Goal: Information Seeking & Learning: Learn about a topic

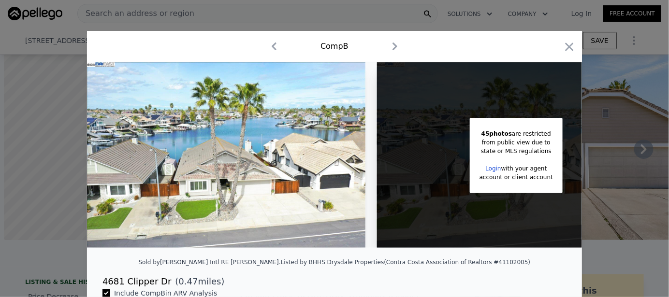
scroll to position [279, 0]
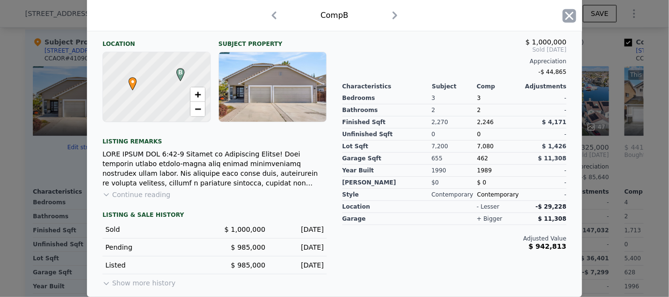
click at [565, 19] on icon "button" at bounding box center [569, 16] width 8 height 8
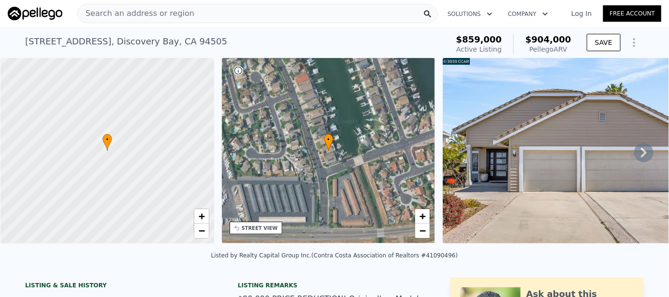
click at [190, 12] on div "Search an address or region" at bounding box center [257, 13] width 360 height 19
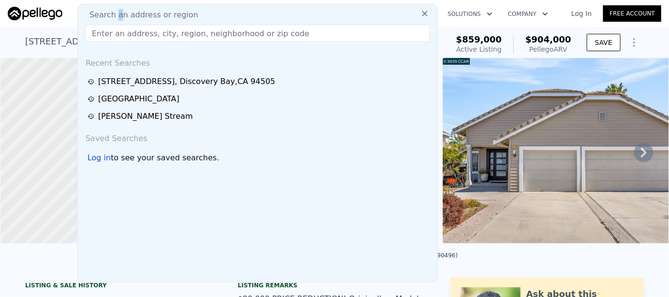
drag, startPoint x: 192, startPoint y: 12, endPoint x: 116, endPoint y: 16, distance: 76.0
click at [116, 16] on span "Search an address or region" at bounding box center [140, 15] width 116 height 12
click at [117, 37] on input "text" at bounding box center [257, 33] width 344 height 17
paste input "[STREET_ADDRESS][PERSON_NAME]"
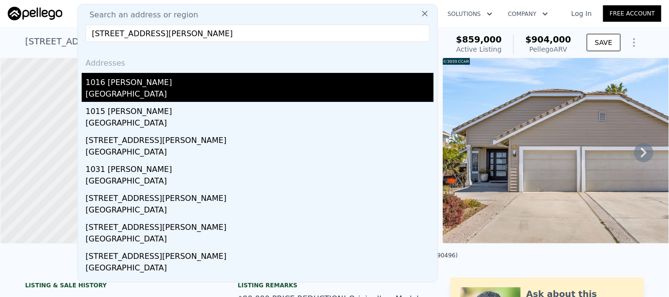
type input "[STREET_ADDRESS][PERSON_NAME]"
click at [147, 92] on div "[GEOGRAPHIC_DATA]" at bounding box center [259, 95] width 348 height 14
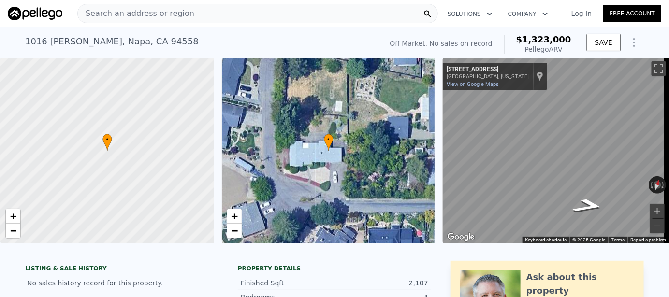
click at [131, 176] on div at bounding box center [107, 151] width 256 height 223
click at [106, 140] on span "•" at bounding box center [107, 139] width 10 height 9
click at [328, 141] on span "•" at bounding box center [329, 139] width 10 height 9
click at [180, 12] on span "Search an address or region" at bounding box center [136, 14] width 116 height 12
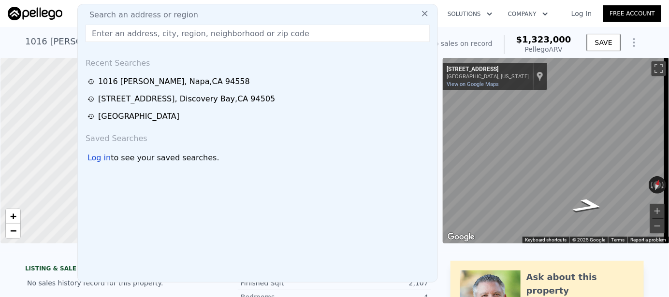
click at [56, 53] on div "[STREET_ADDRESS][PERSON_NAME] No sales on record (~ARV $1.323m )" at bounding box center [201, 44] width 353 height 27
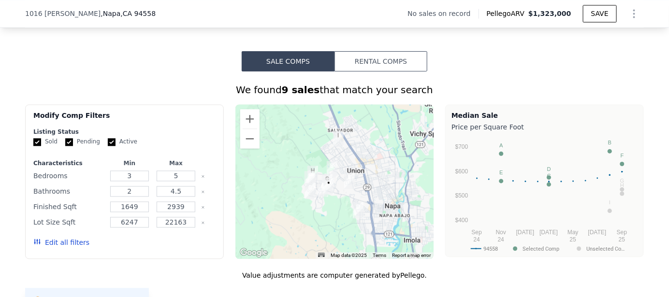
scroll to position [724, 0]
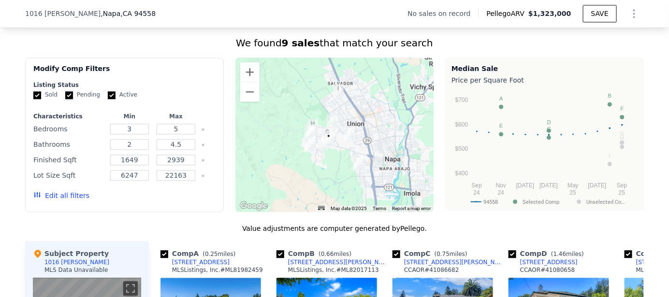
click at [67, 99] on input "Pending" at bounding box center [69, 95] width 8 height 8
checkbox input "false"
click at [108, 99] on input "Active" at bounding box center [112, 95] width 8 height 8
checkbox input "false"
click at [243, 81] on button "Zoom in" at bounding box center [249, 71] width 19 height 19
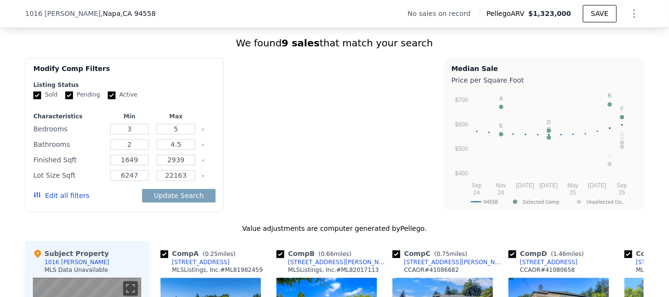
checkbox input "true"
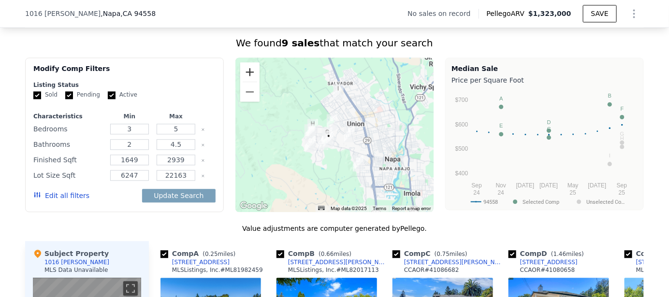
click at [246, 80] on button "Zoom in" at bounding box center [249, 71] width 19 height 19
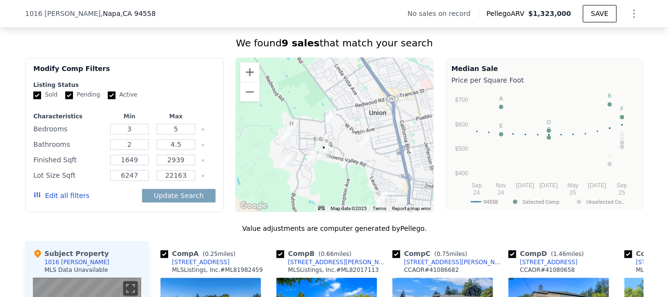
click at [307, 160] on img "1026 Round Hill Cir" at bounding box center [312, 156] width 11 height 16
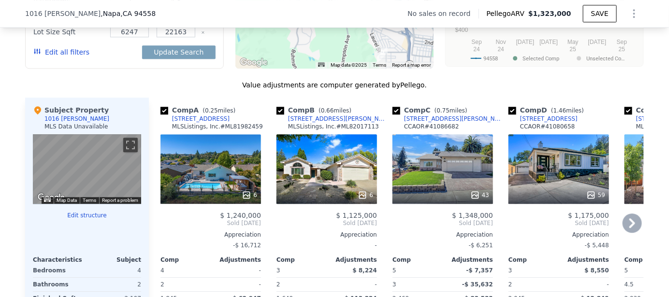
scroll to position [869, 0]
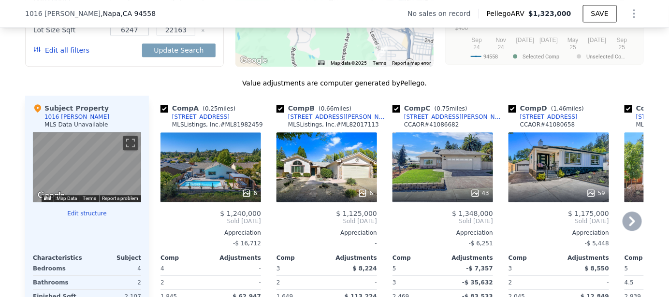
click at [334, 180] on div "6" at bounding box center [326, 167] width 100 height 70
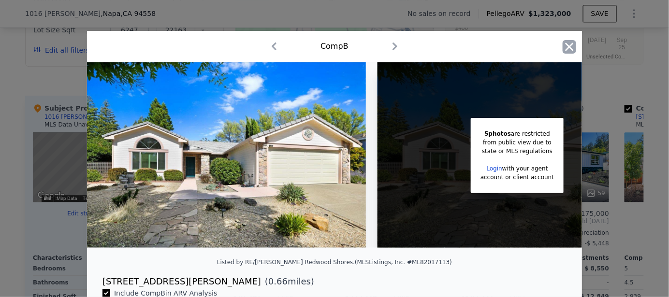
click at [566, 47] on icon "button" at bounding box center [569, 47] width 8 height 8
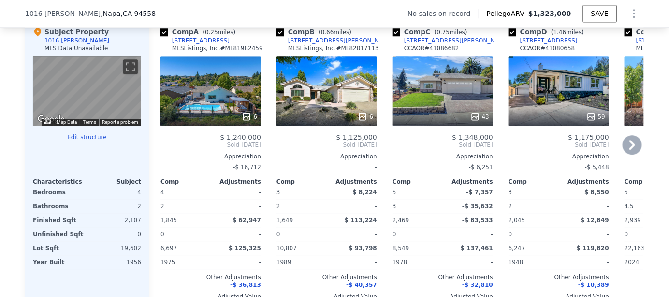
scroll to position [966, 0]
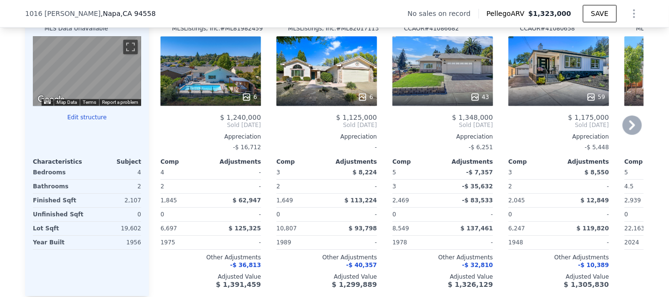
click at [626, 131] on icon at bounding box center [631, 124] width 19 height 19
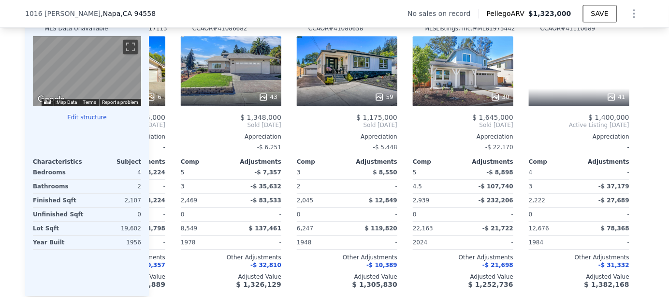
scroll to position [0, 231]
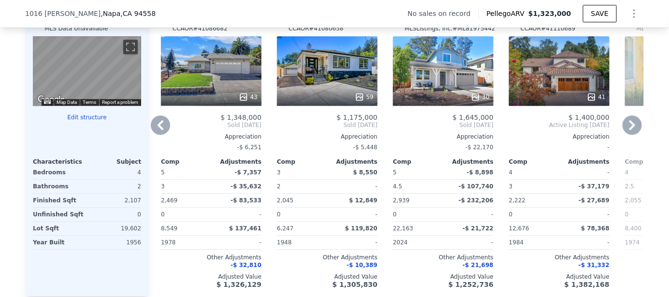
click at [629, 134] on icon at bounding box center [631, 124] width 19 height 19
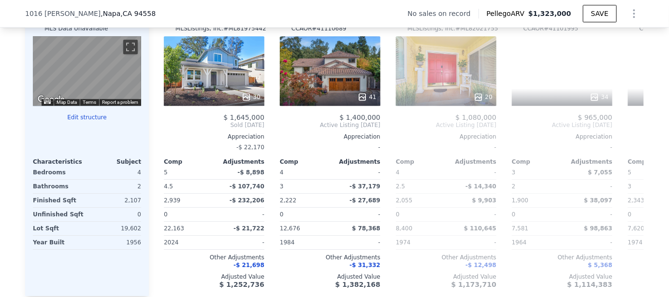
scroll to position [0, 463]
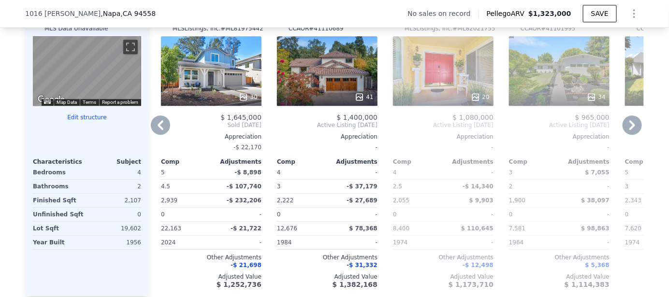
click at [626, 135] on icon at bounding box center [631, 124] width 19 height 19
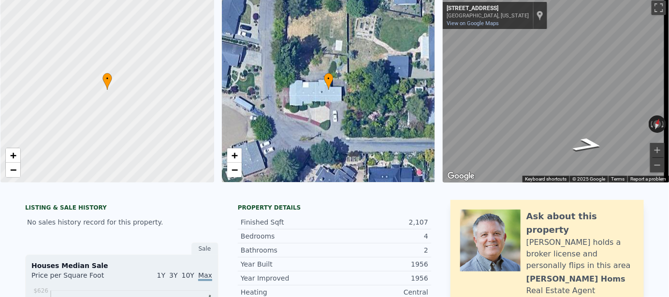
scroll to position [3, 0]
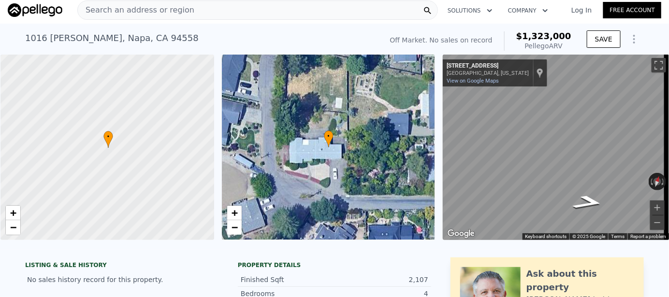
click at [87, 177] on div at bounding box center [107, 147] width 256 height 223
click at [164, 187] on div at bounding box center [107, 147] width 256 height 223
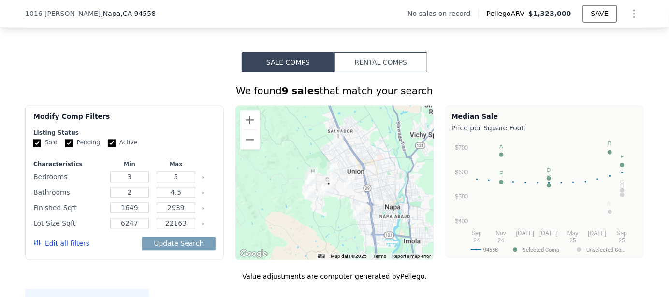
scroll to position [724, 0]
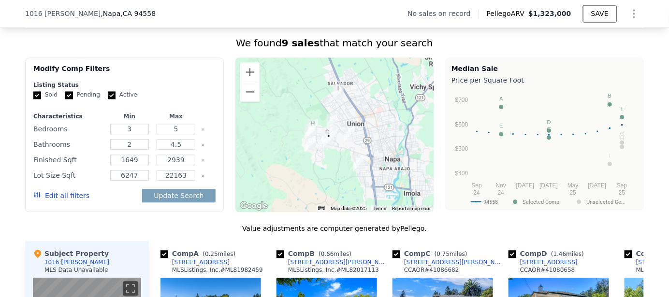
click at [318, 180] on div at bounding box center [334, 134] width 199 height 155
click at [247, 81] on button "Zoom in" at bounding box center [249, 71] width 19 height 19
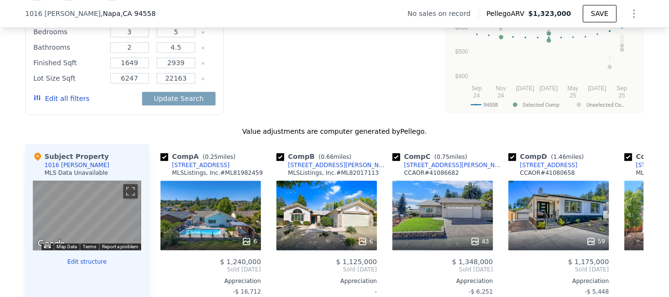
scroll to position [676, 0]
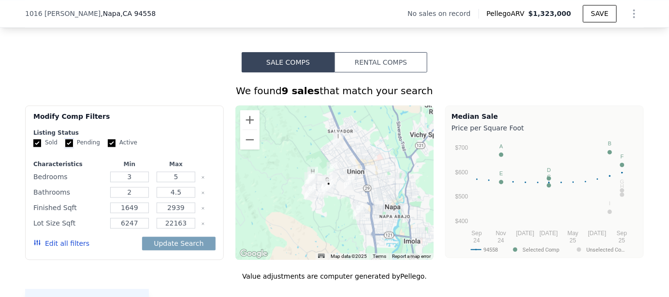
click at [65, 147] on input "Pending" at bounding box center [69, 143] width 8 height 8
checkbox input "false"
click at [109, 147] on input "Active" at bounding box center [112, 143] width 8 height 8
checkbox input "false"
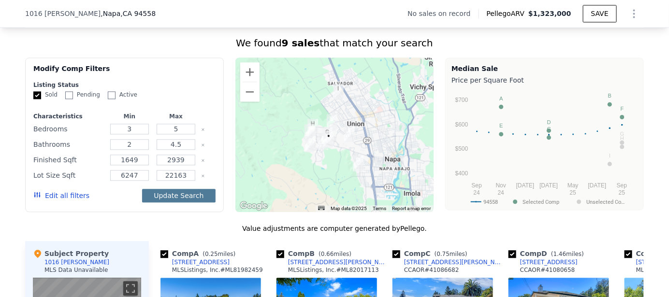
click at [181, 202] on button "Update Search" at bounding box center [178, 196] width 73 height 14
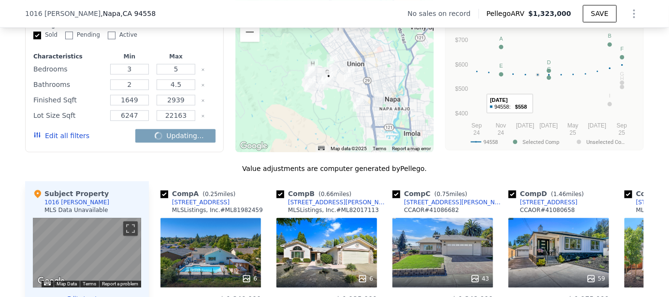
scroll to position [821, 0]
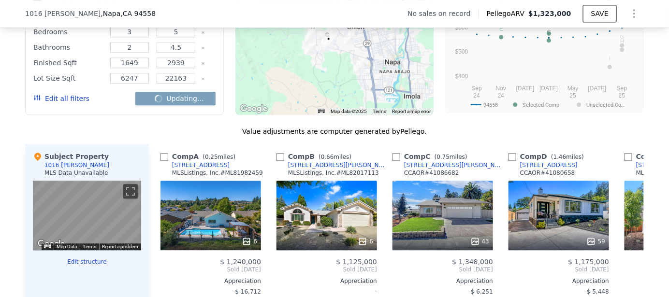
checkbox input "false"
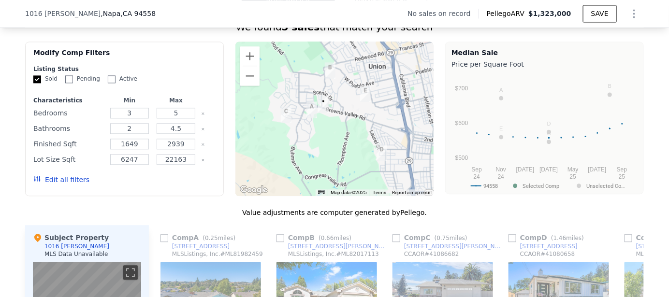
scroll to position [724, 0]
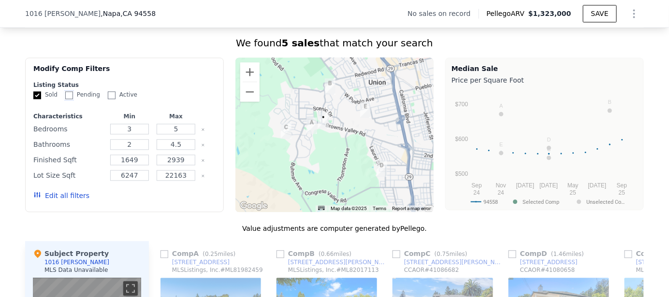
click at [65, 99] on input "Pending" at bounding box center [69, 95] width 8 height 8
checkbox input "true"
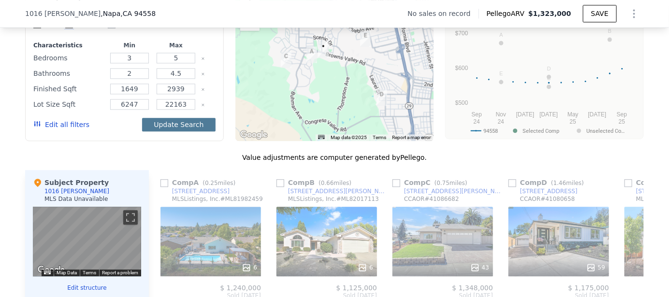
scroll to position [773, 0]
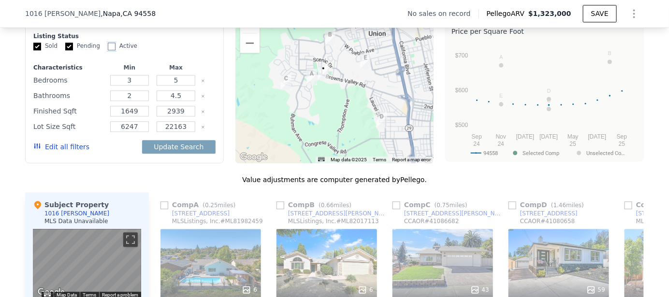
click at [109, 50] on input "Active" at bounding box center [112, 47] width 8 height 8
checkbox input "true"
click at [66, 152] on button "Edit all filters" at bounding box center [61, 147] width 56 height 10
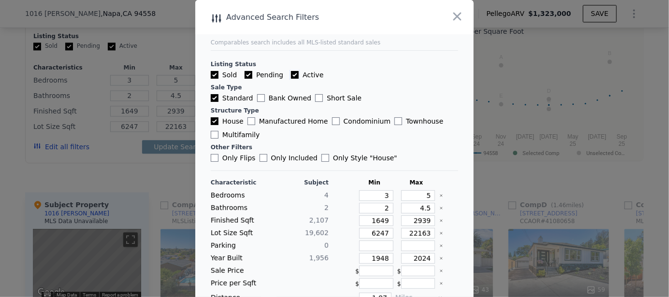
click at [291, 75] on input "Active" at bounding box center [295, 75] width 8 height 8
checkbox input "false"
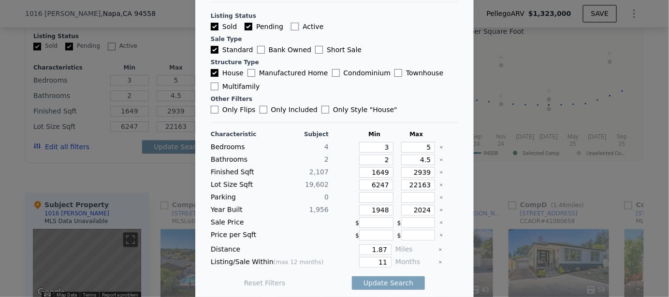
scroll to position [50, 0]
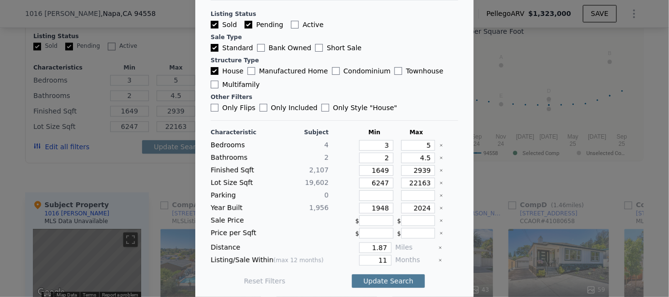
click at [381, 280] on button "Update Search" at bounding box center [388, 281] width 73 height 14
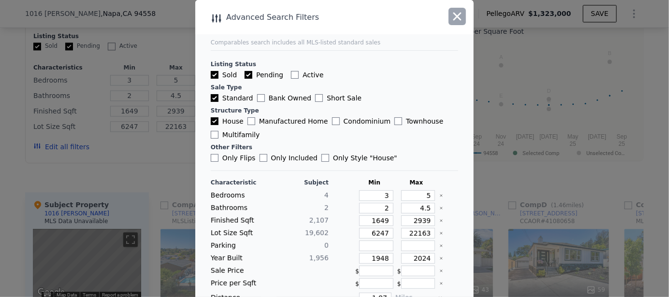
click at [453, 16] on icon "button" at bounding box center [457, 17] width 8 height 8
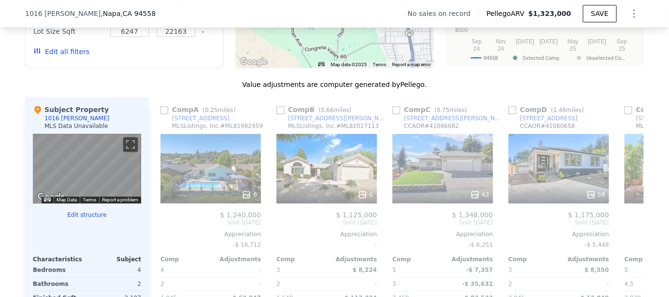
scroll to position [869, 0]
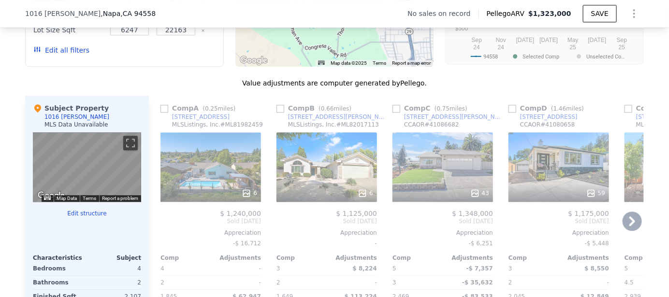
click at [633, 228] on icon at bounding box center [631, 221] width 19 height 19
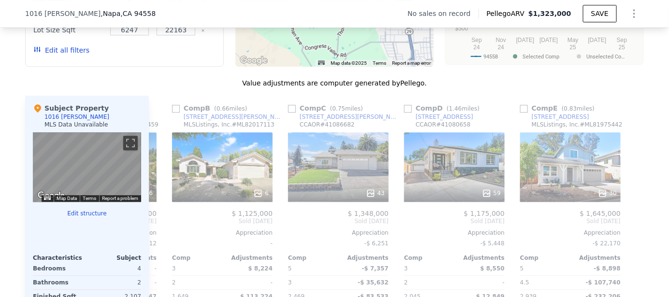
scroll to position [0, 108]
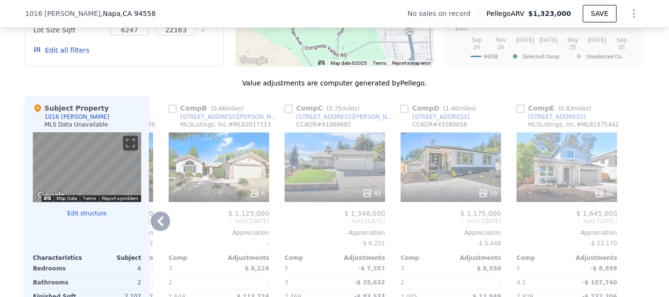
click at [157, 226] on icon at bounding box center [160, 221] width 6 height 10
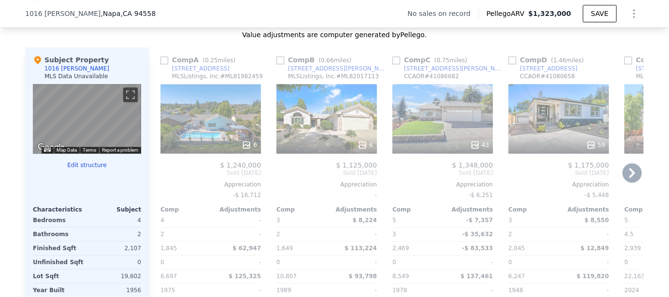
scroll to position [917, 0]
checkbox input "true"
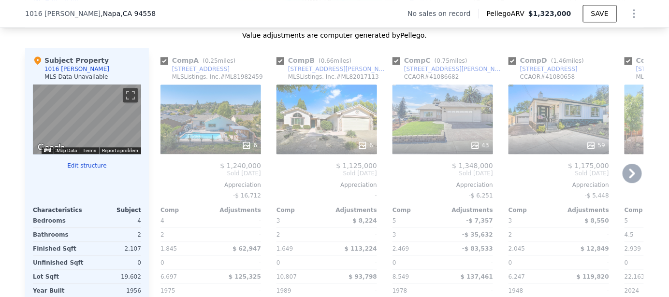
checkbox input "true"
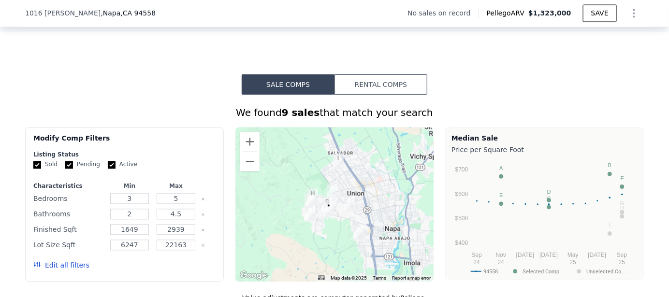
scroll to position [676, 0]
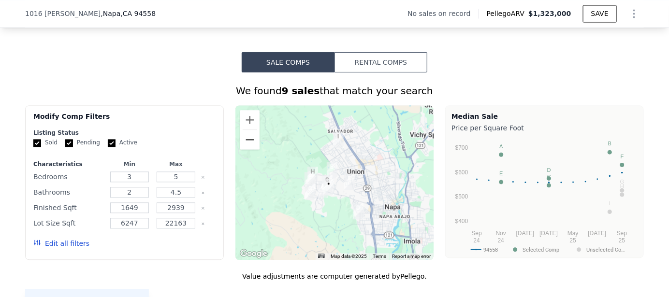
click at [243, 146] on button "Zoom out" at bounding box center [249, 139] width 19 height 19
click at [317, 194] on img "1026 Round Hill Cir" at bounding box center [322, 189] width 11 height 16
click at [323, 193] on img "1016 Mccormick Ln" at bounding box center [328, 187] width 11 height 16
click at [328, 174] on img "3344 Brittany Cir" at bounding box center [332, 170] width 11 height 16
click at [251, 129] on button "Zoom in" at bounding box center [249, 119] width 19 height 19
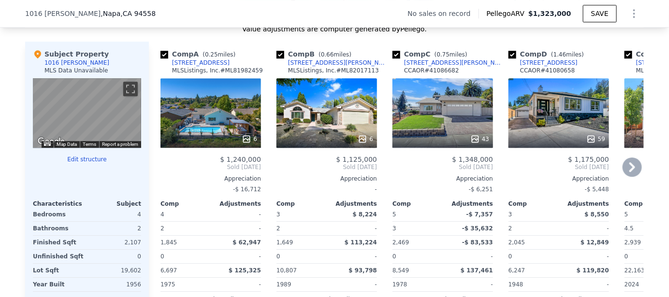
scroll to position [869, 0]
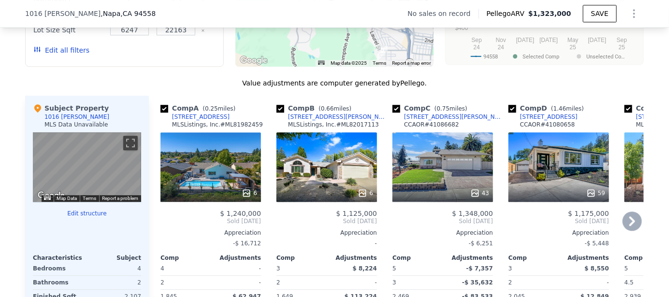
click at [341, 181] on div "6" at bounding box center [326, 167] width 100 height 70
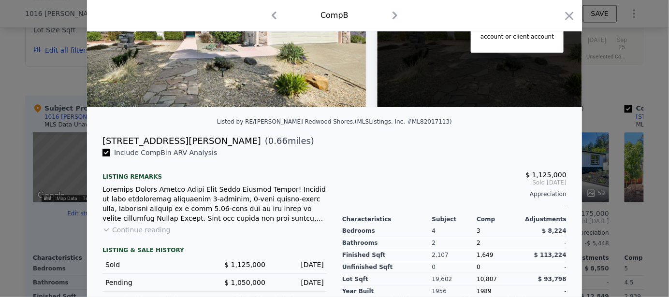
scroll to position [144, 0]
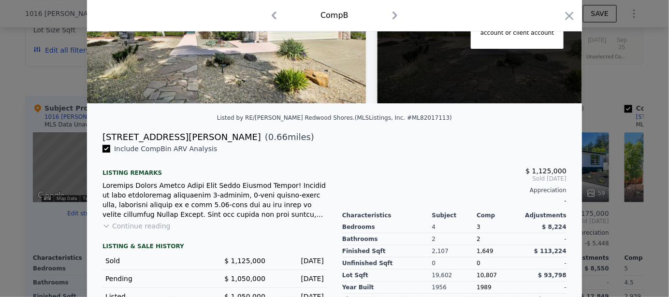
click at [143, 231] on button "Continue reading" at bounding box center [136, 226] width 68 height 10
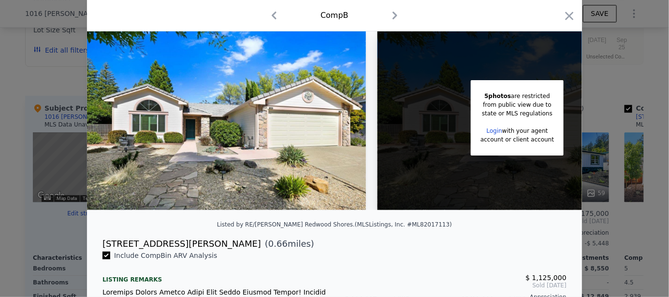
scroll to position [0, 0]
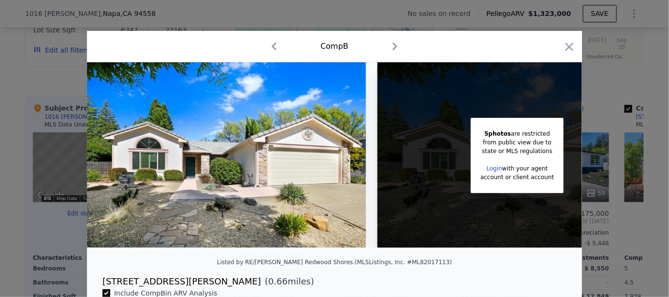
click at [390, 47] on icon "button" at bounding box center [394, 46] width 15 height 15
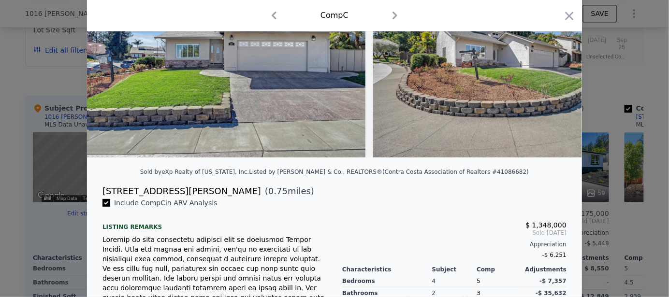
scroll to position [48, 0]
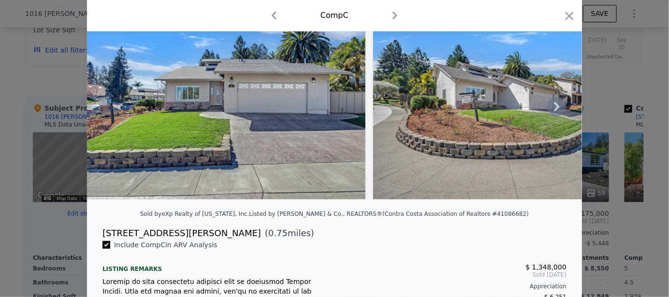
click at [551, 110] on icon at bounding box center [556, 106] width 19 height 19
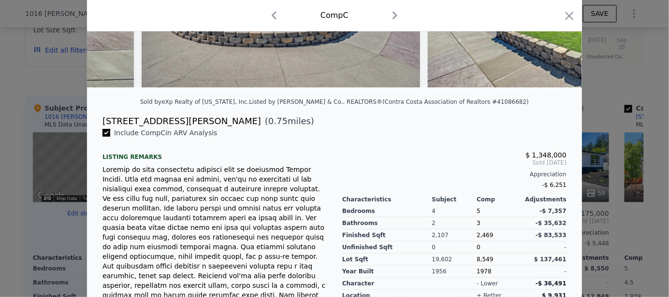
scroll to position [144, 0]
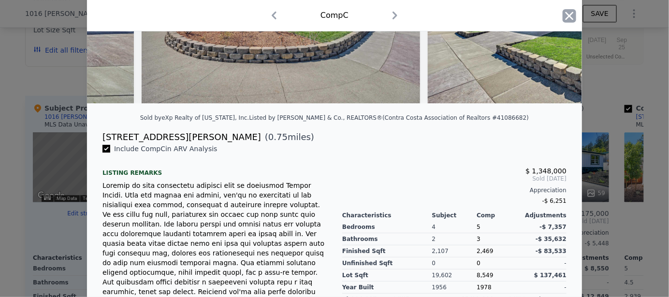
click at [563, 15] on icon "button" at bounding box center [569, 16] width 14 height 14
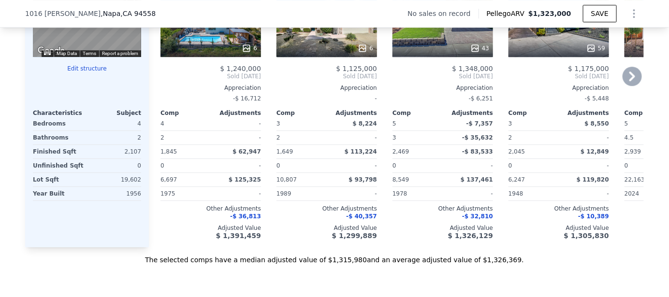
scroll to position [966, 0]
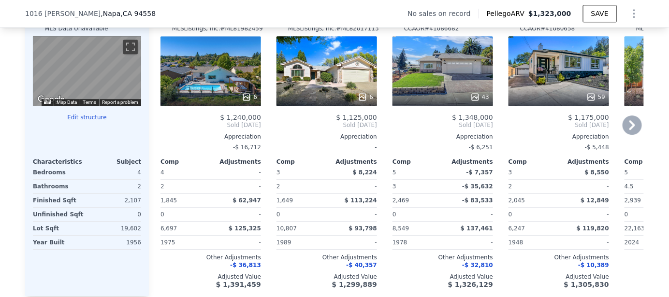
click at [629, 135] on icon at bounding box center [631, 124] width 19 height 19
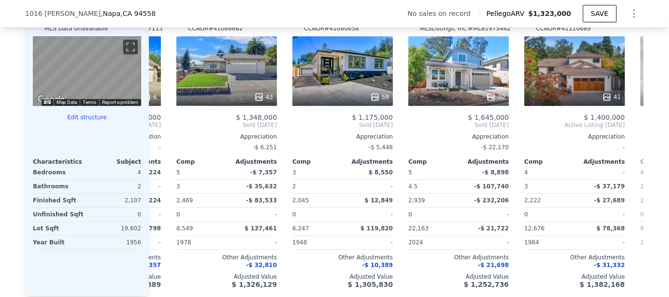
scroll to position [0, 231]
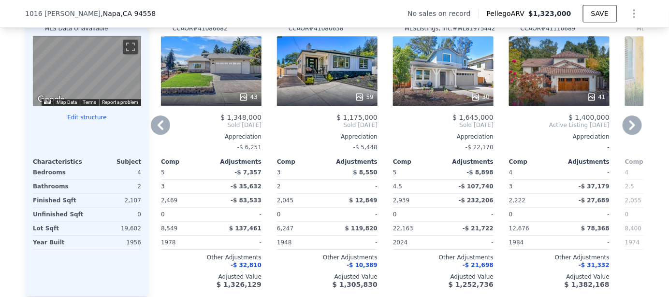
click at [627, 131] on icon at bounding box center [631, 124] width 19 height 19
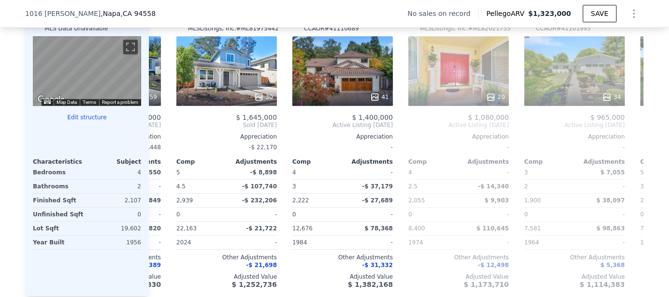
scroll to position [0, 463]
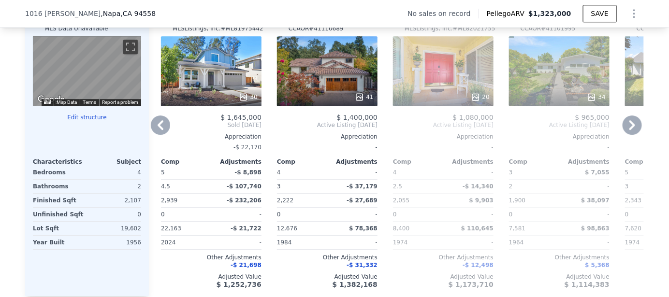
click at [630, 130] on icon at bounding box center [632, 125] width 6 height 10
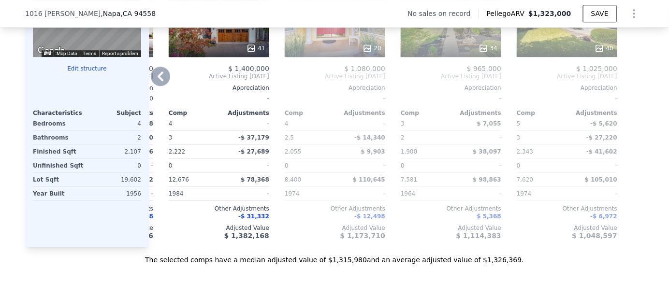
scroll to position [966, 0]
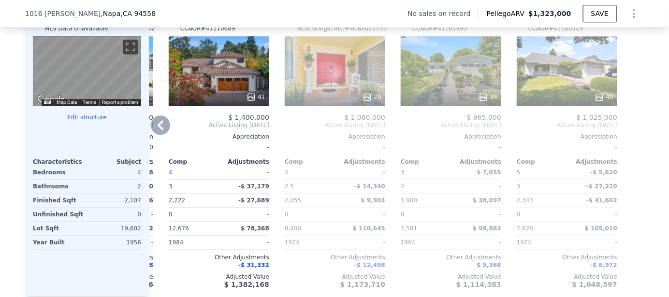
click at [162, 133] on icon at bounding box center [160, 124] width 19 height 19
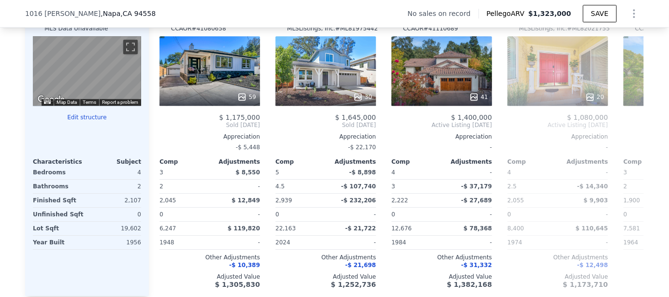
scroll to position [0, 340]
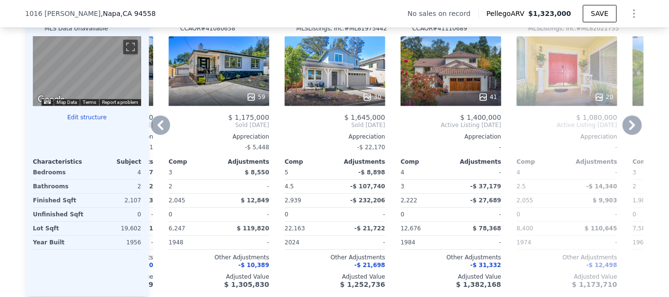
click at [162, 131] on icon at bounding box center [160, 124] width 19 height 19
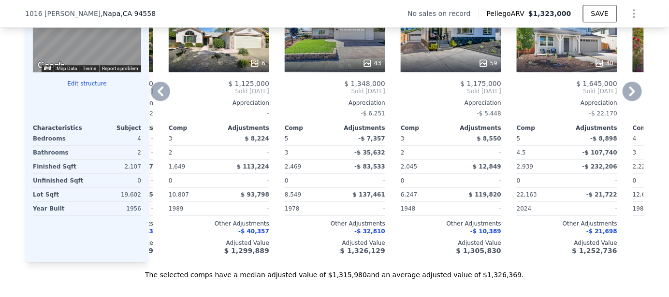
scroll to position [1014, 0]
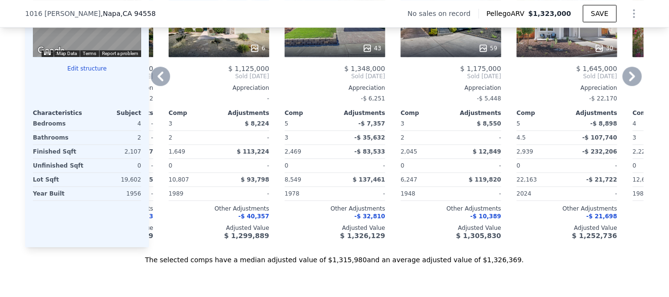
click at [162, 85] on icon at bounding box center [160, 76] width 19 height 19
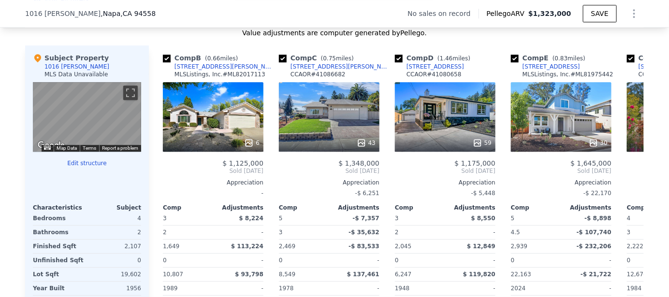
scroll to position [821, 0]
